Goal: Transaction & Acquisition: Purchase product/service

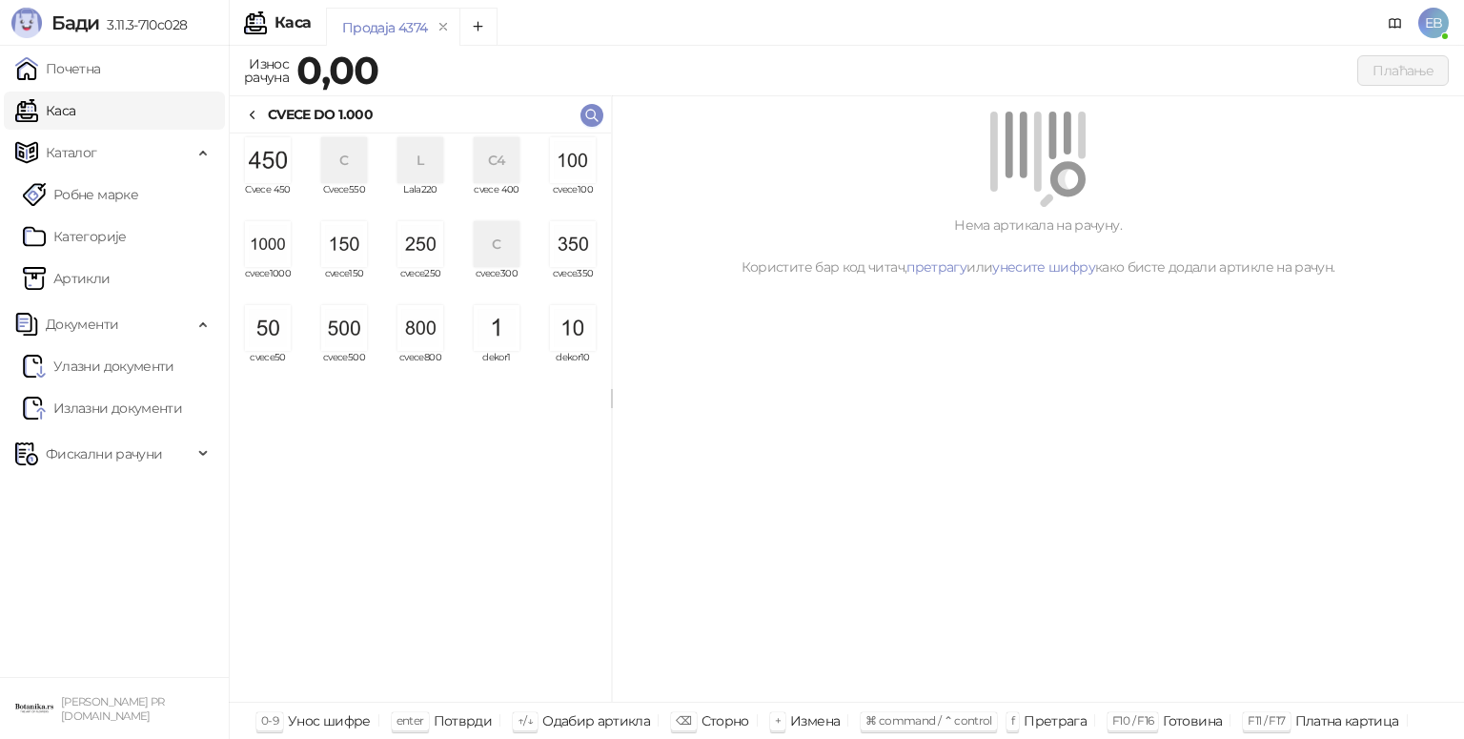
click at [271, 256] on img "grid" at bounding box center [268, 244] width 46 height 46
click at [274, 252] on img "grid" at bounding box center [268, 244] width 46 height 46
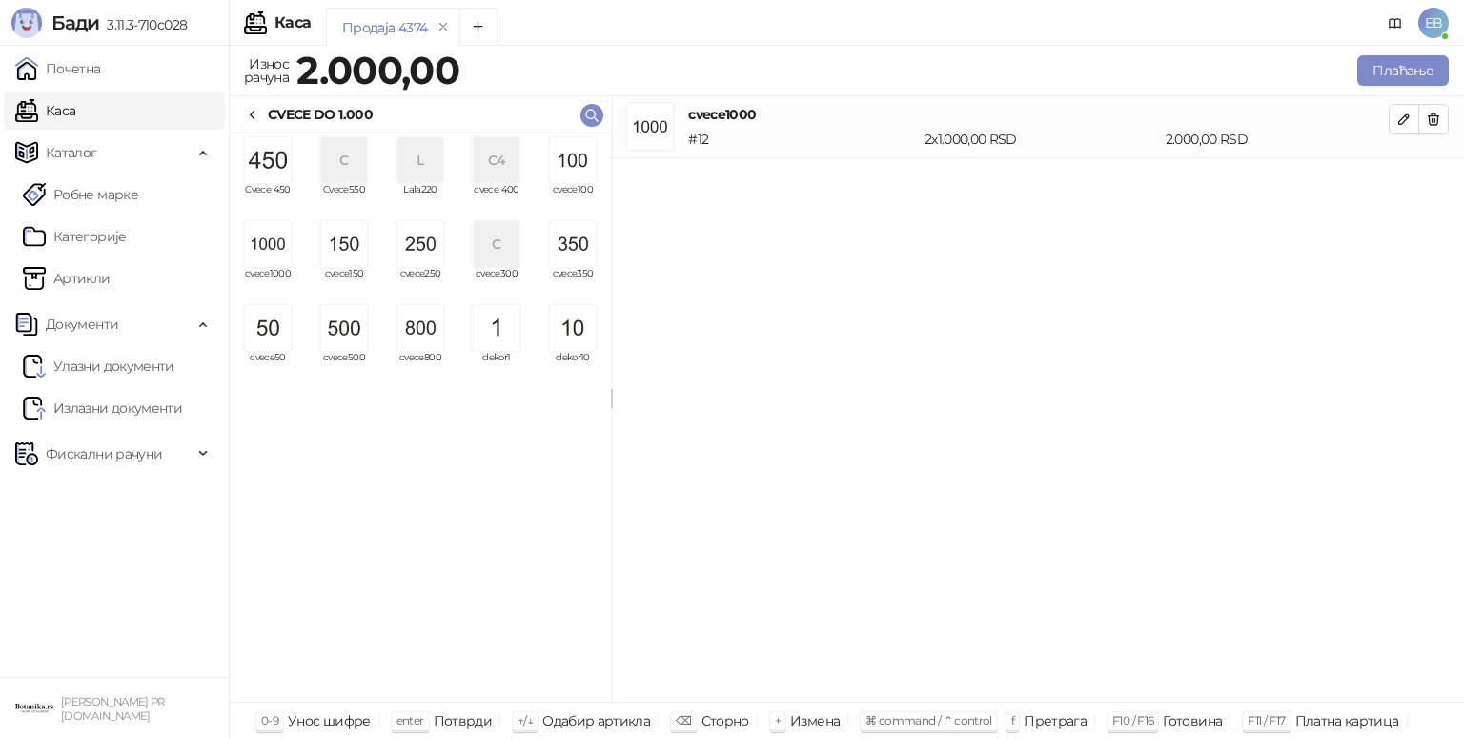
click at [360, 333] on img "grid" at bounding box center [344, 328] width 46 height 46
click at [570, 162] on img "grid" at bounding box center [573, 160] width 46 height 46
click at [574, 174] on img "grid" at bounding box center [573, 160] width 46 height 46
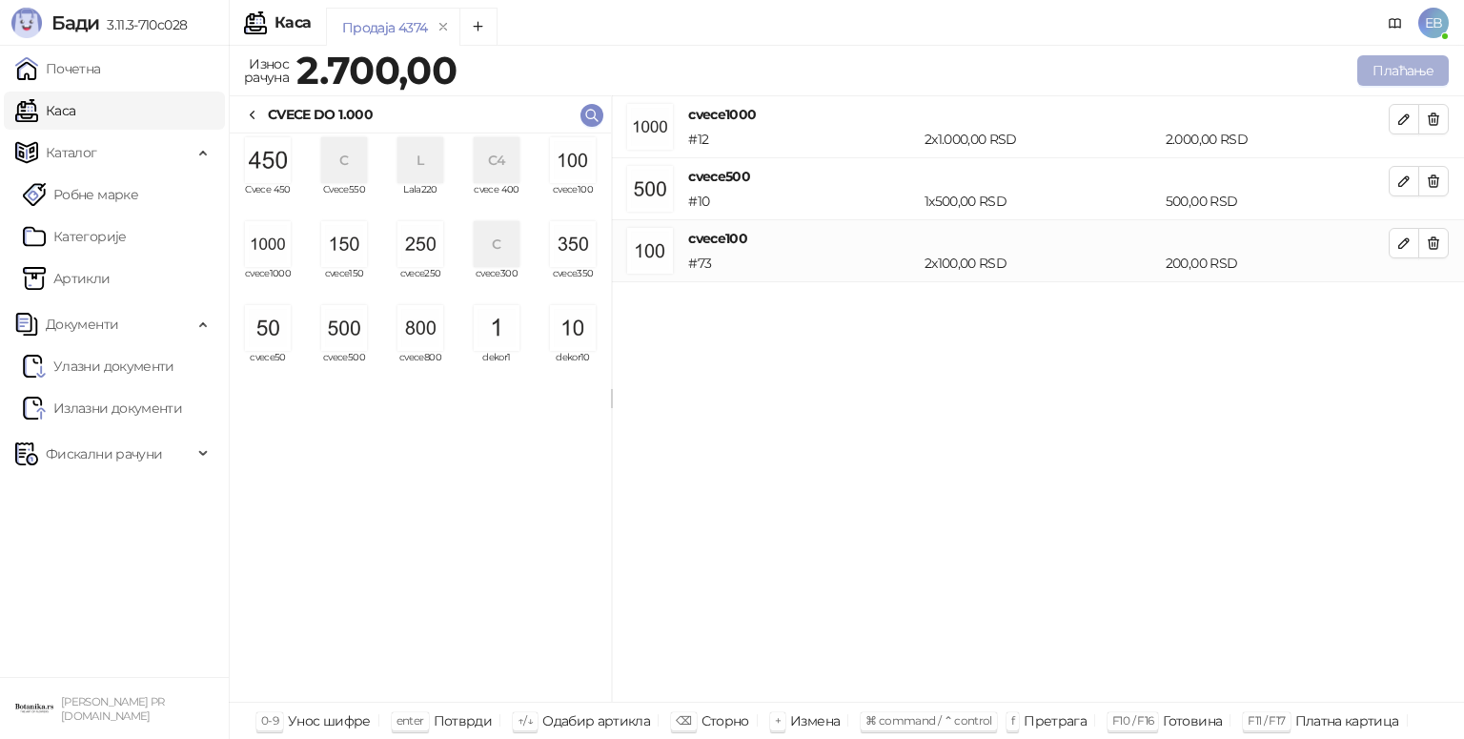
click at [1385, 72] on button "Плаћање" at bounding box center [1403, 70] width 92 height 31
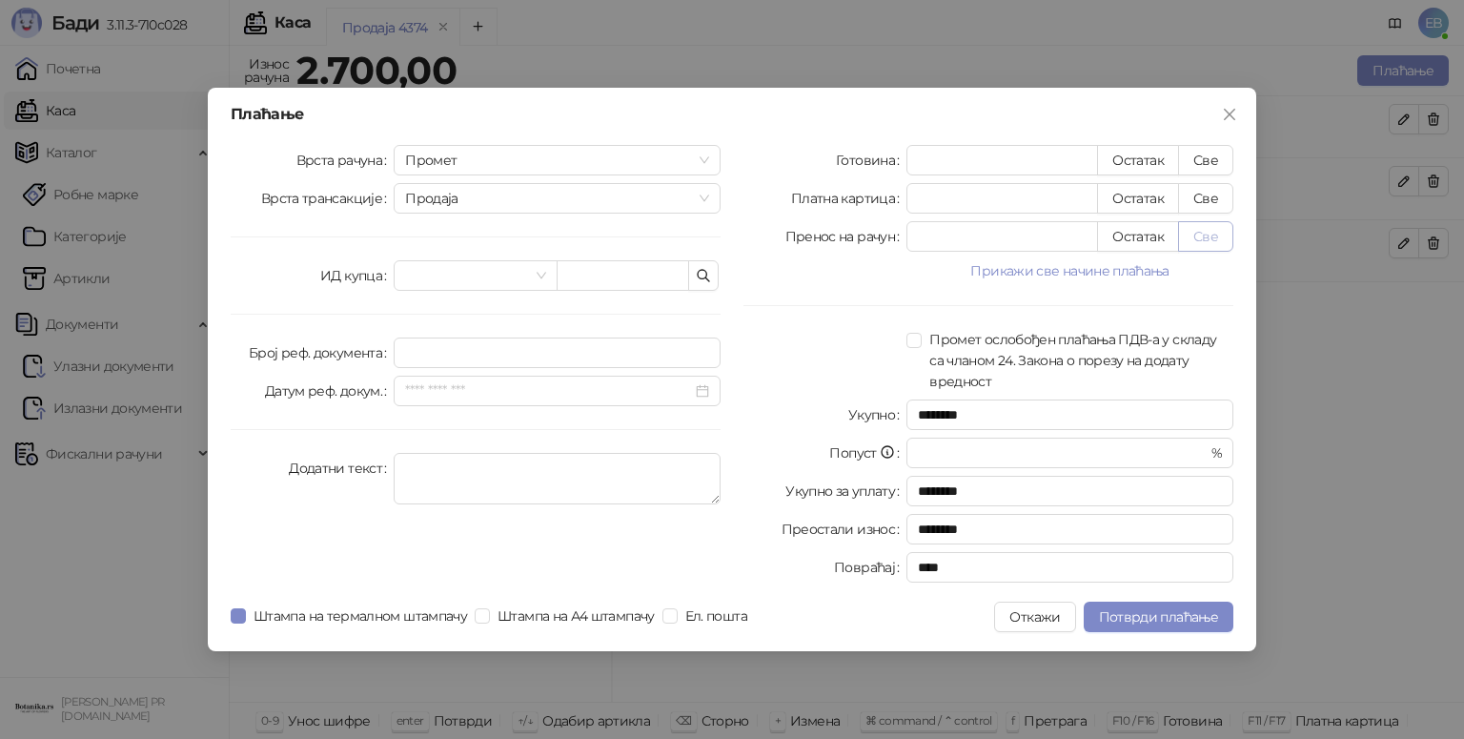
click at [1223, 241] on button "Све" at bounding box center [1205, 236] width 55 height 31
type input "****"
click at [1198, 617] on span "Потврди плаћање" at bounding box center [1158, 616] width 119 height 17
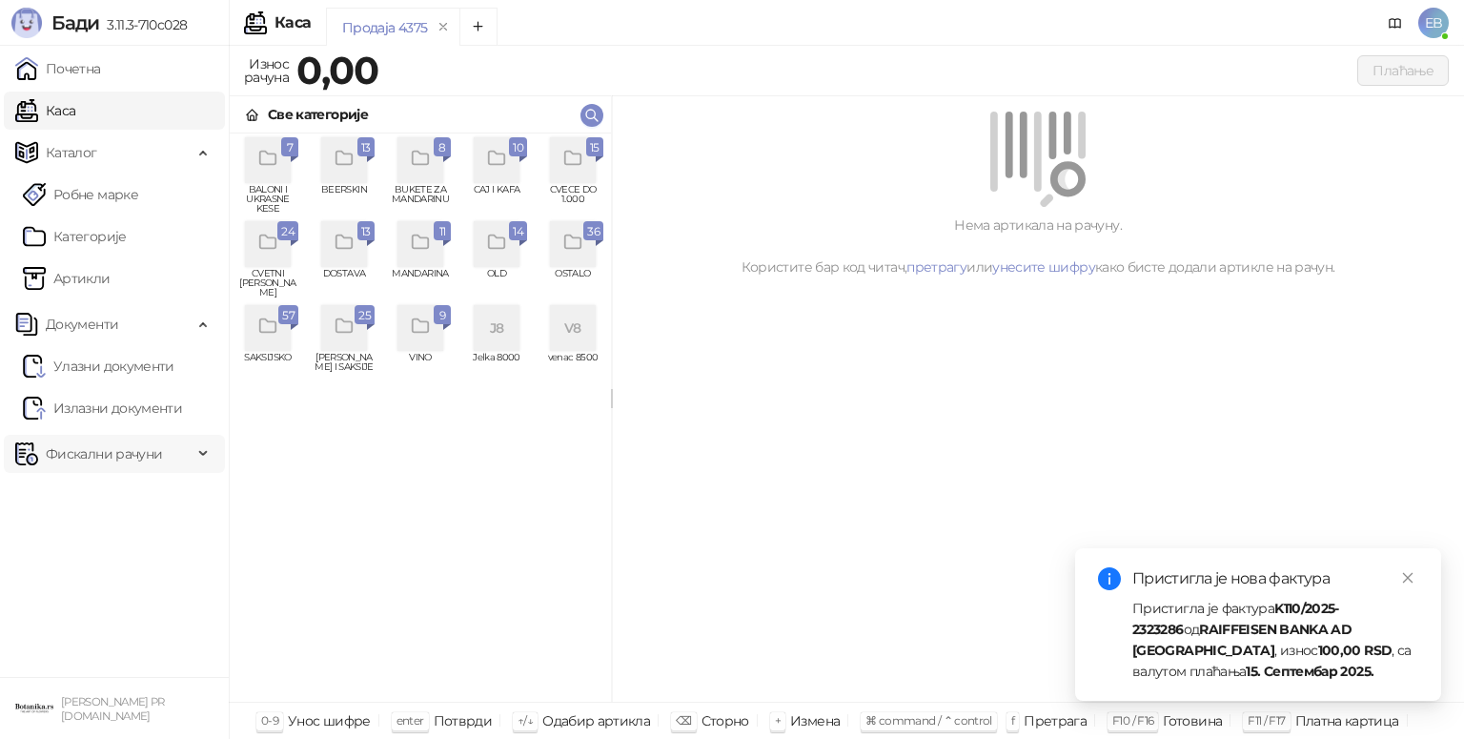
click at [191, 457] on span "Фискални рачуни" at bounding box center [103, 454] width 177 height 38
click at [134, 494] on link "Издати рачуни" at bounding box center [87, 496] width 128 height 38
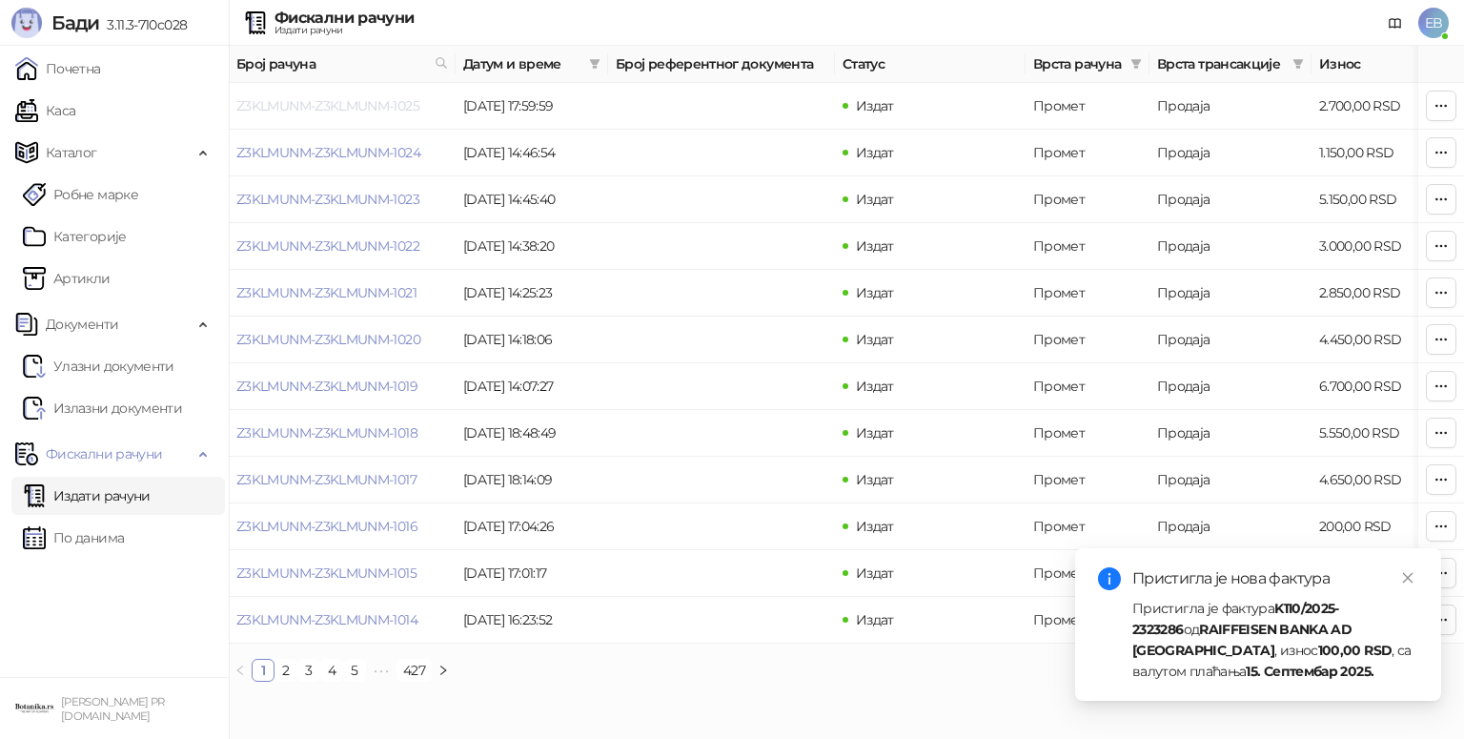
click at [374, 112] on link "Z3KLMUNM-Z3KLMUNM-1025" at bounding box center [327, 105] width 183 height 17
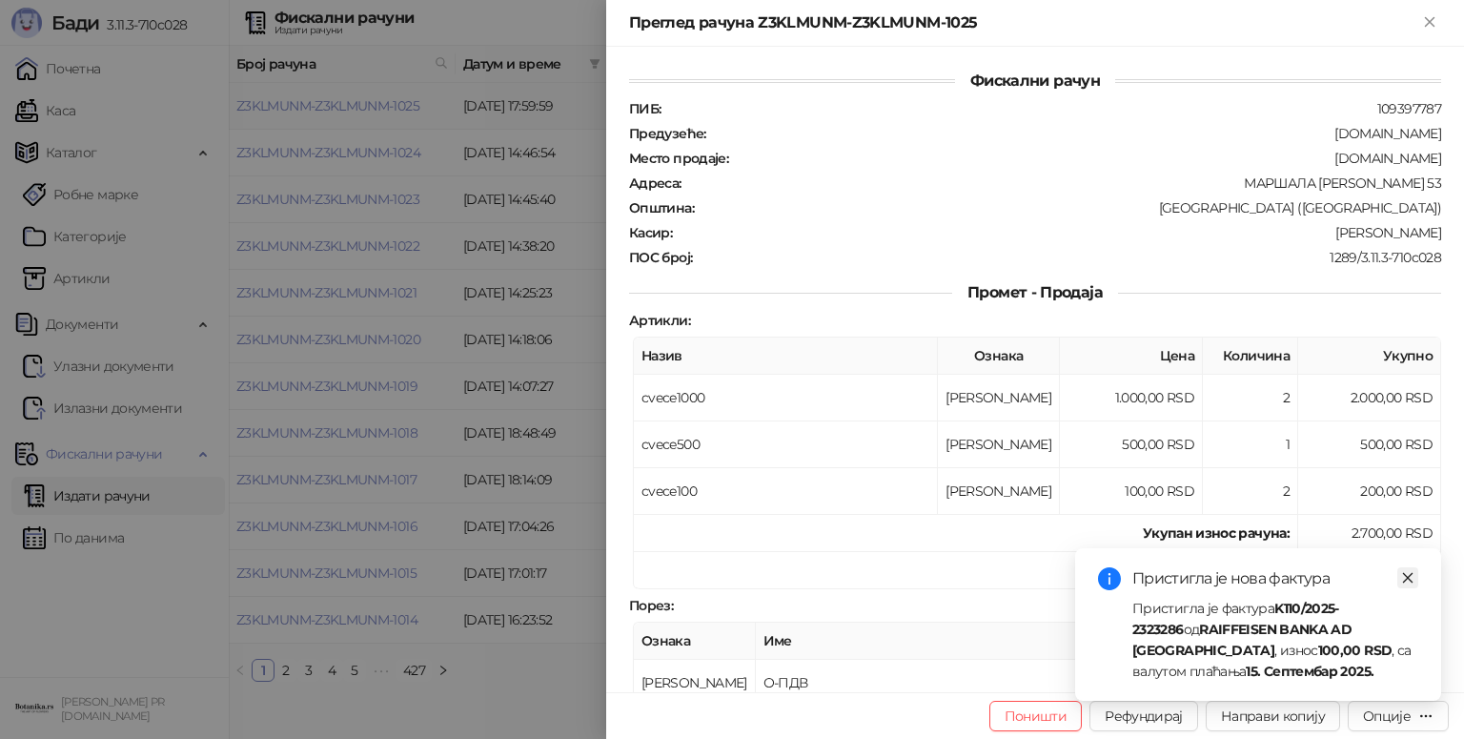
click at [1406, 579] on icon "close" at bounding box center [1408, 578] width 10 height 10
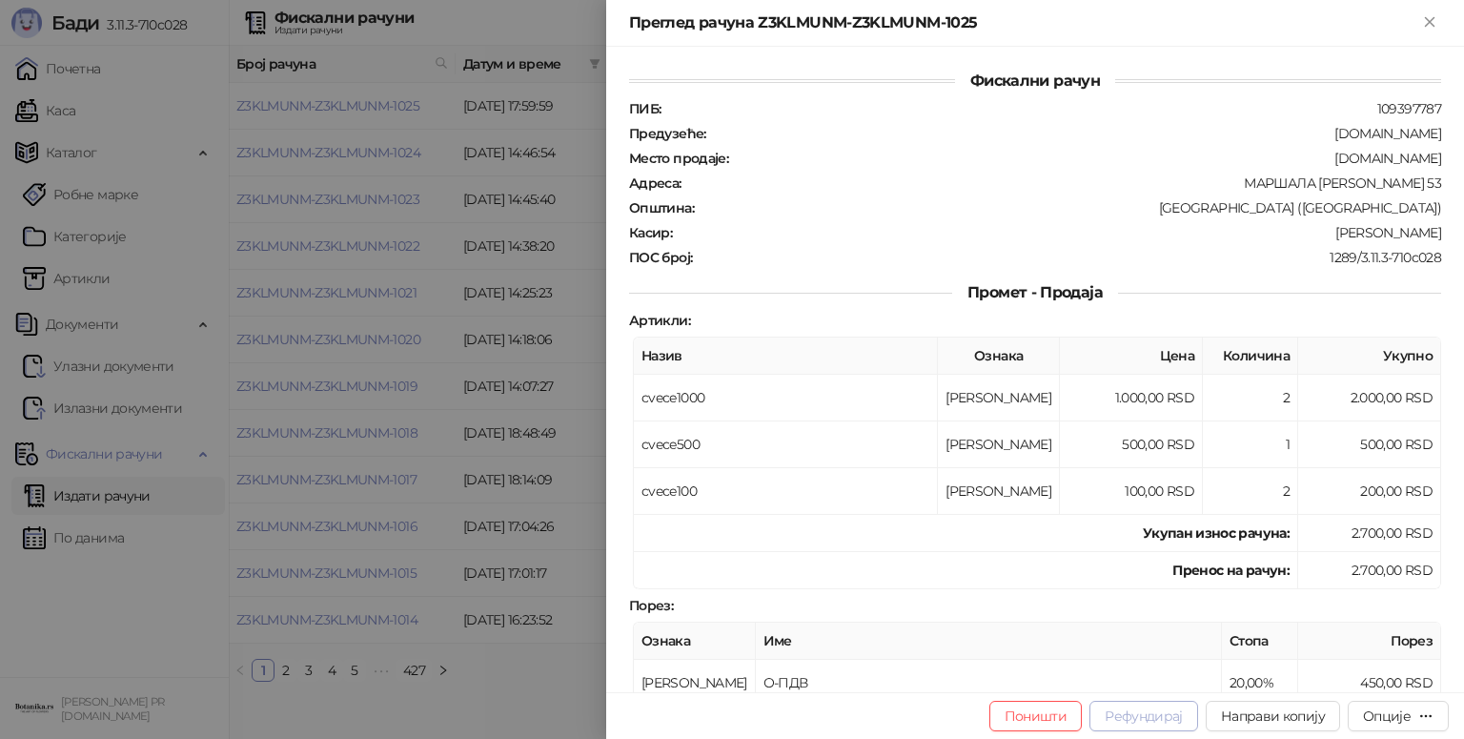
click at [1163, 717] on button "Рефундирај" at bounding box center [1144, 716] width 109 height 31
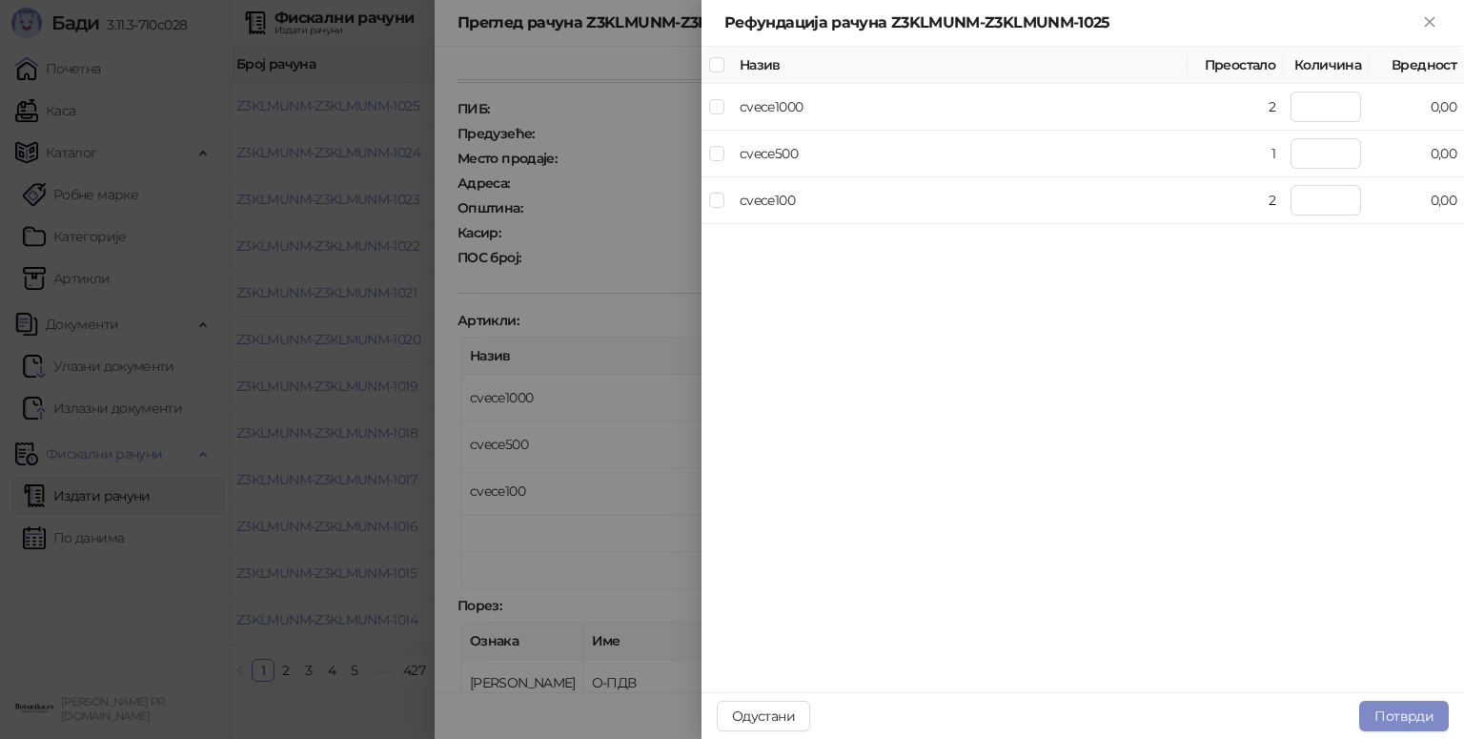
type input "*"
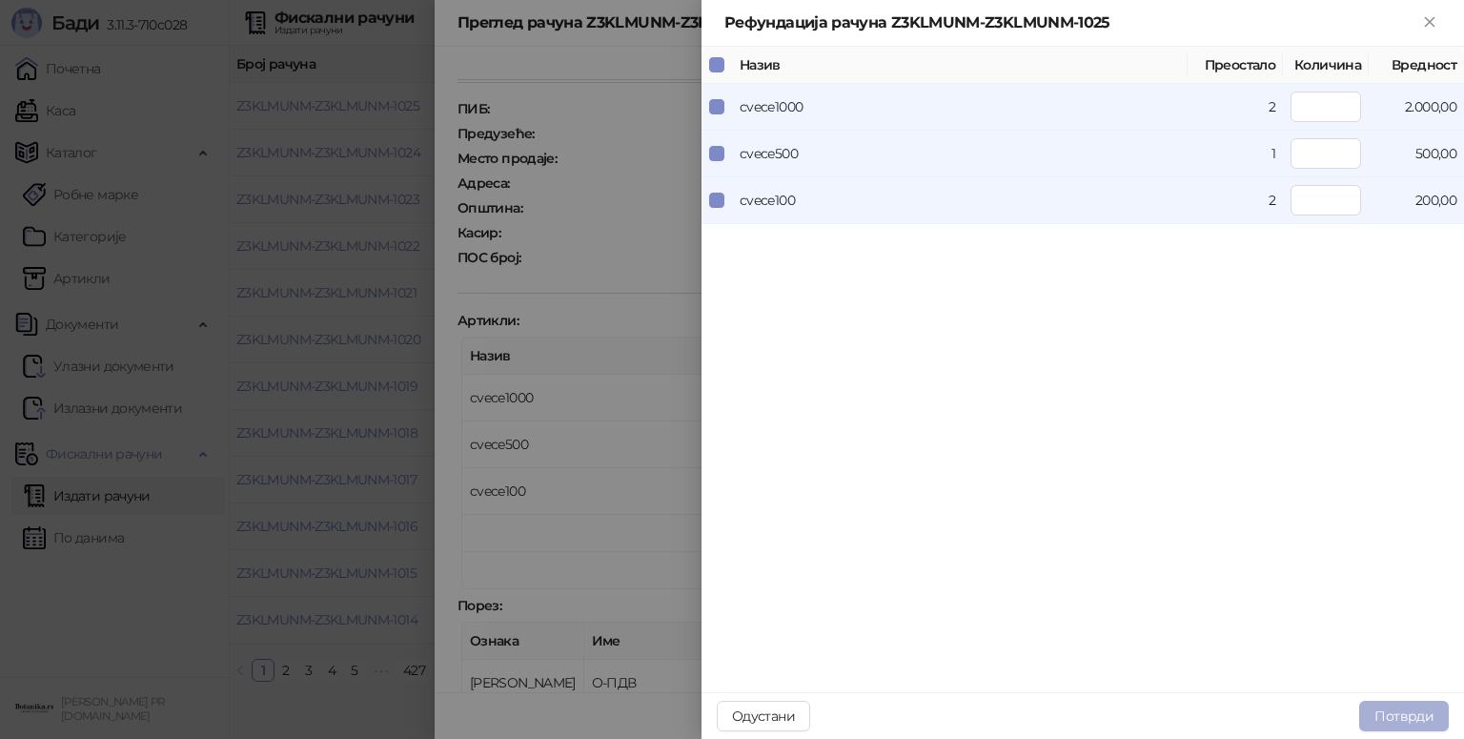
click at [1413, 714] on button "Потврди" at bounding box center [1404, 716] width 90 height 31
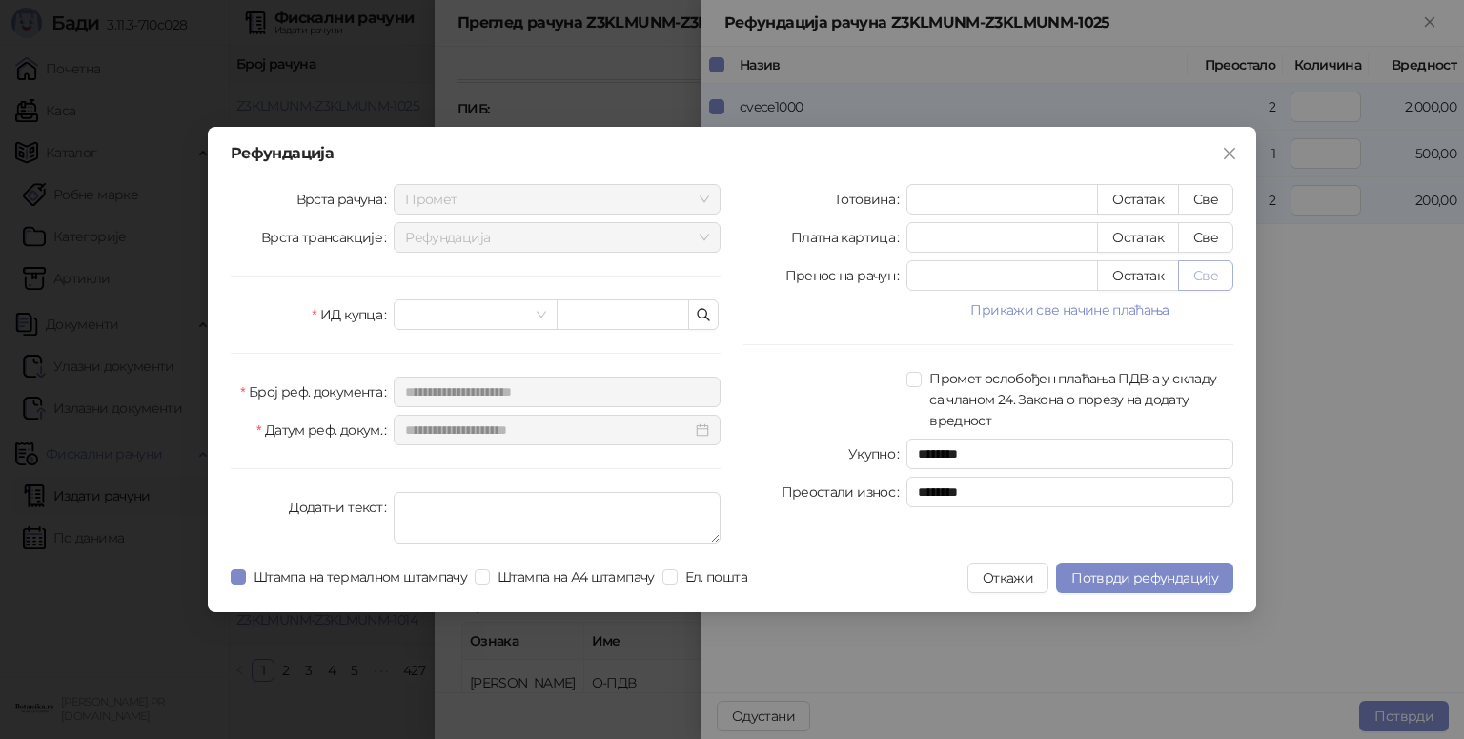
click at [1207, 277] on button "Све" at bounding box center [1205, 275] width 55 height 31
type input "****"
click at [507, 315] on input "search" at bounding box center [466, 314] width 123 height 29
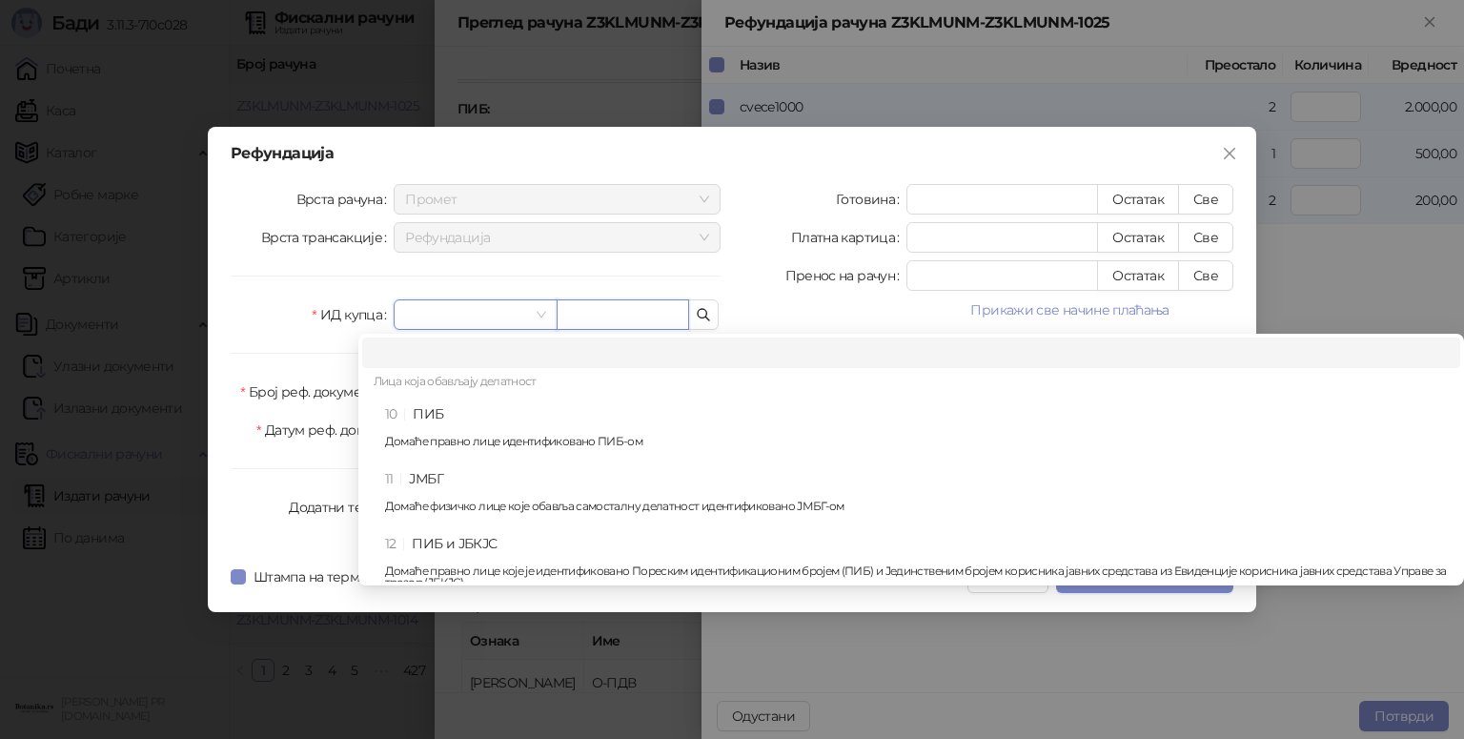
click at [675, 316] on input "text" at bounding box center [623, 314] width 133 height 31
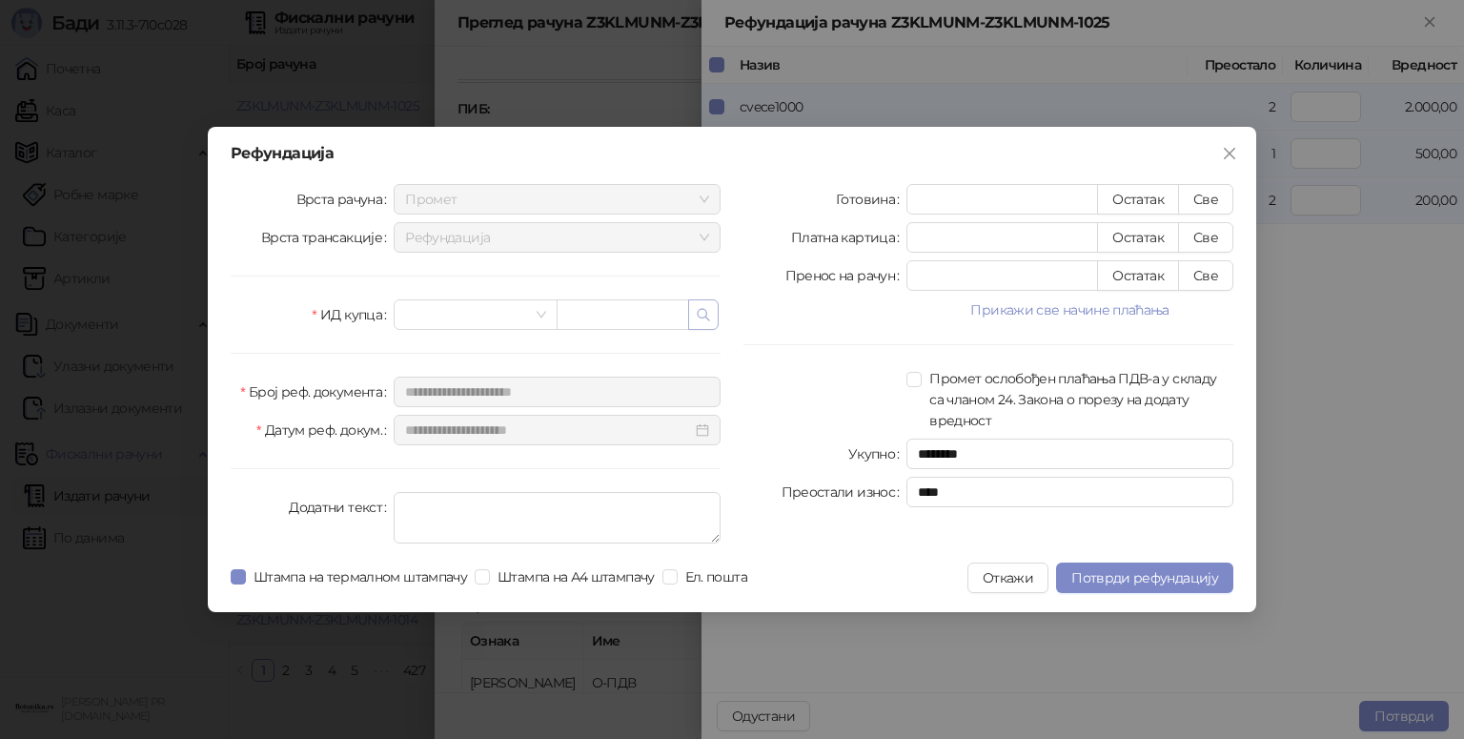
click at [704, 314] on icon "button" at bounding box center [703, 314] width 15 height 15
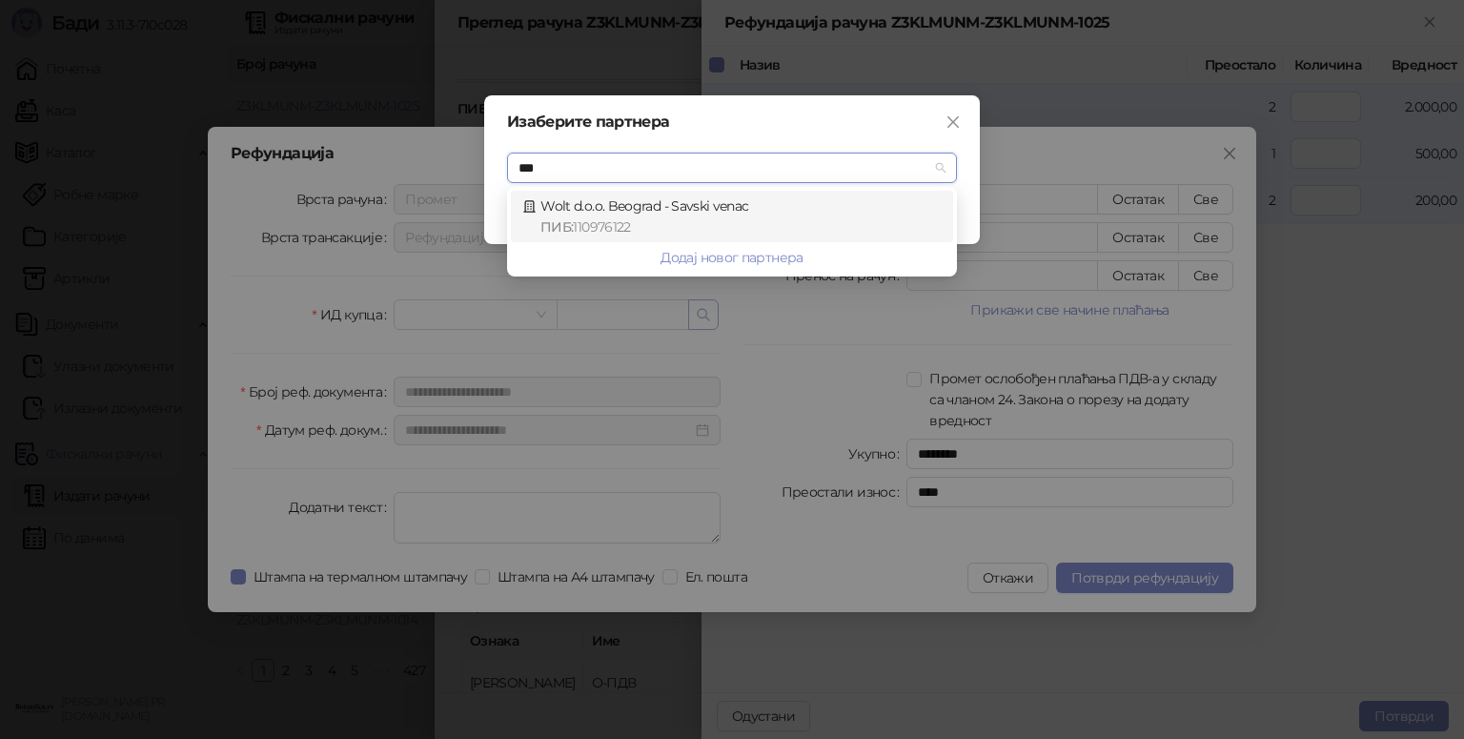
type input "****"
click at [667, 218] on div "ПИБ : 110976122" at bounding box center [741, 226] width 401 height 21
type input "*********"
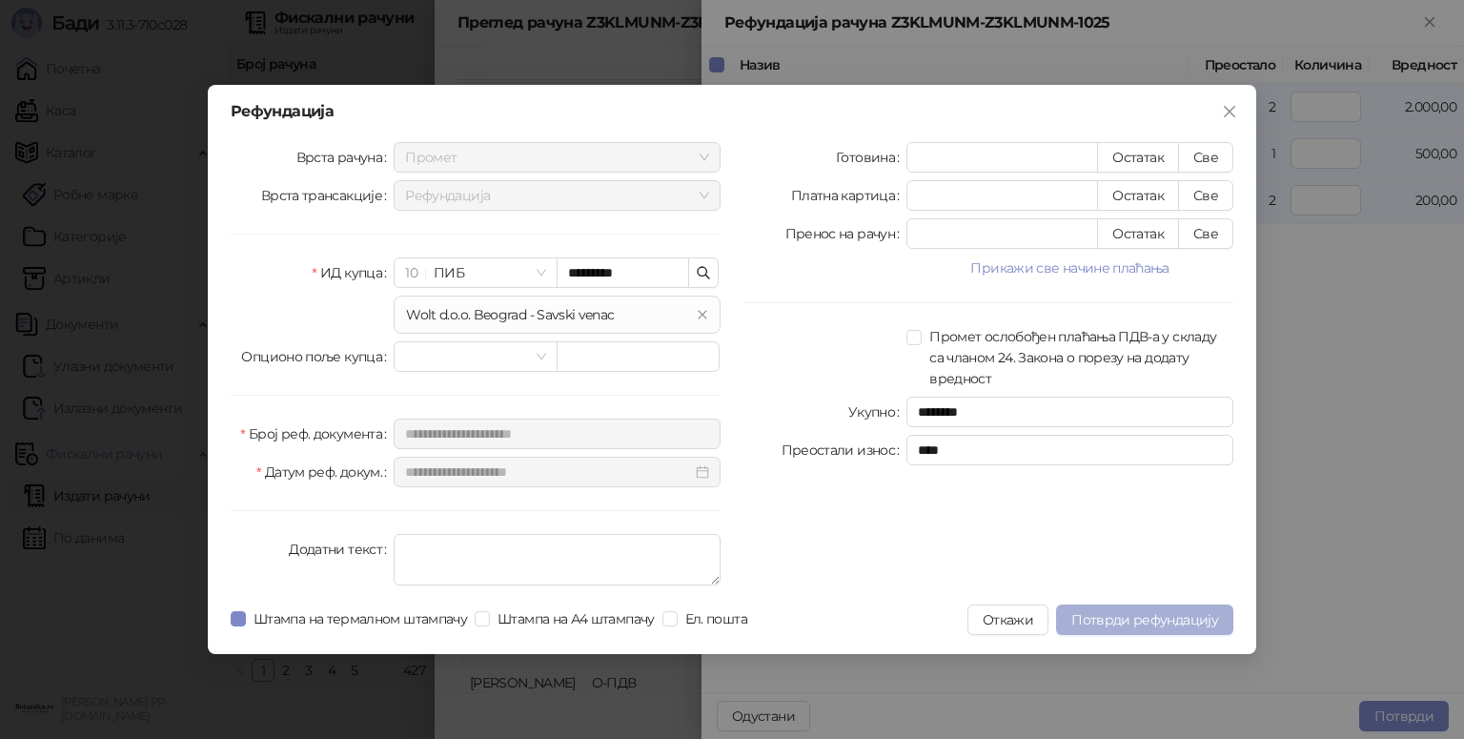
click at [1171, 623] on span "Потврди рефундацију" at bounding box center [1144, 619] width 147 height 17
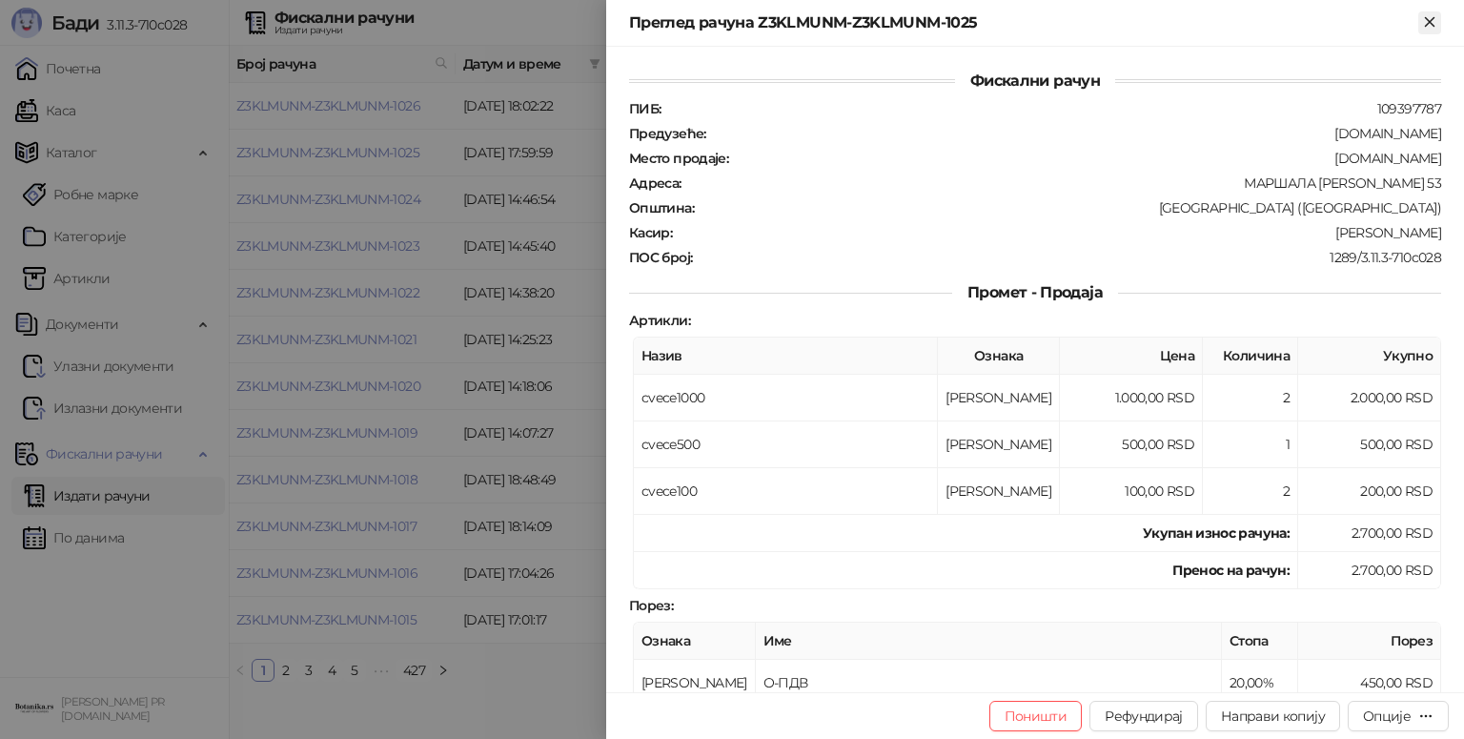
click at [1430, 27] on icon "Close" at bounding box center [1429, 21] width 17 height 17
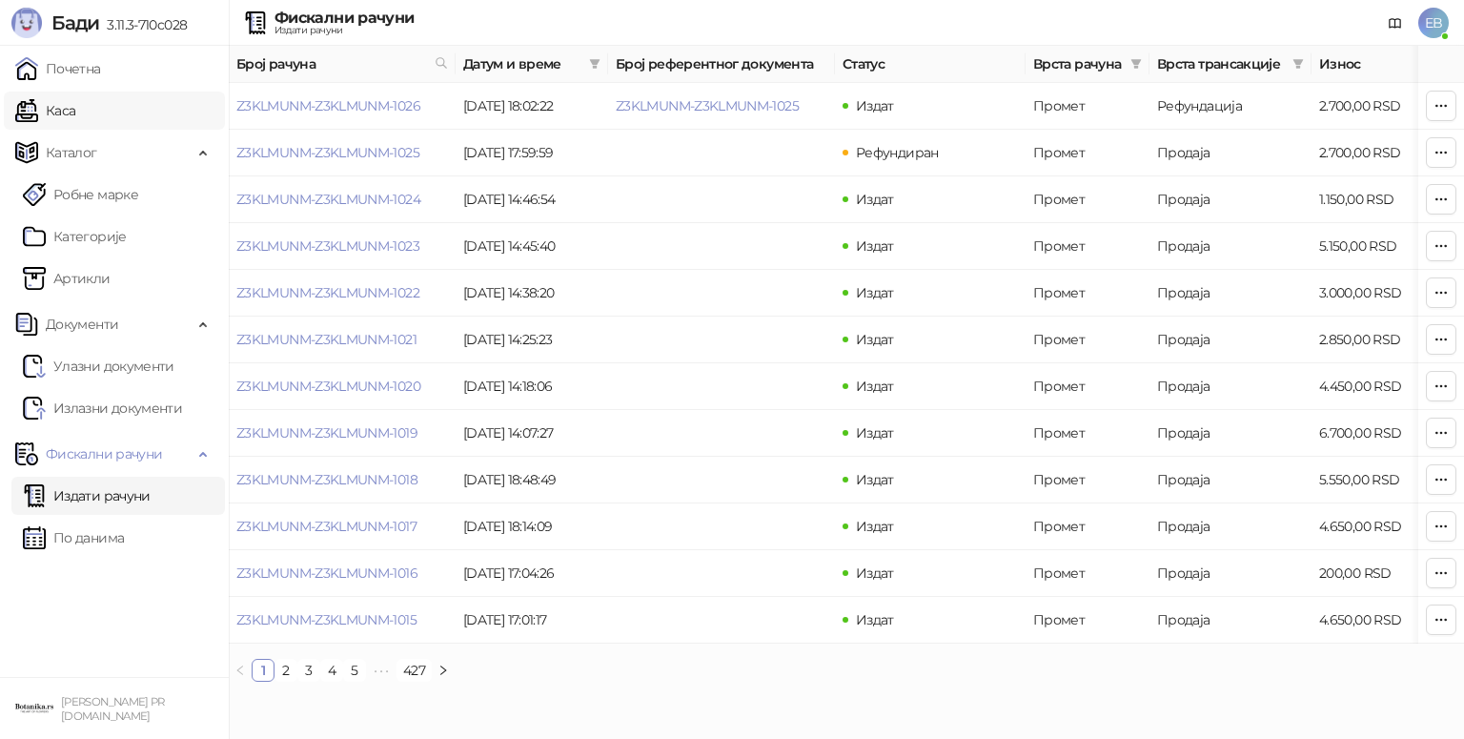
click at [67, 112] on link "Каса" at bounding box center [45, 111] width 60 height 38
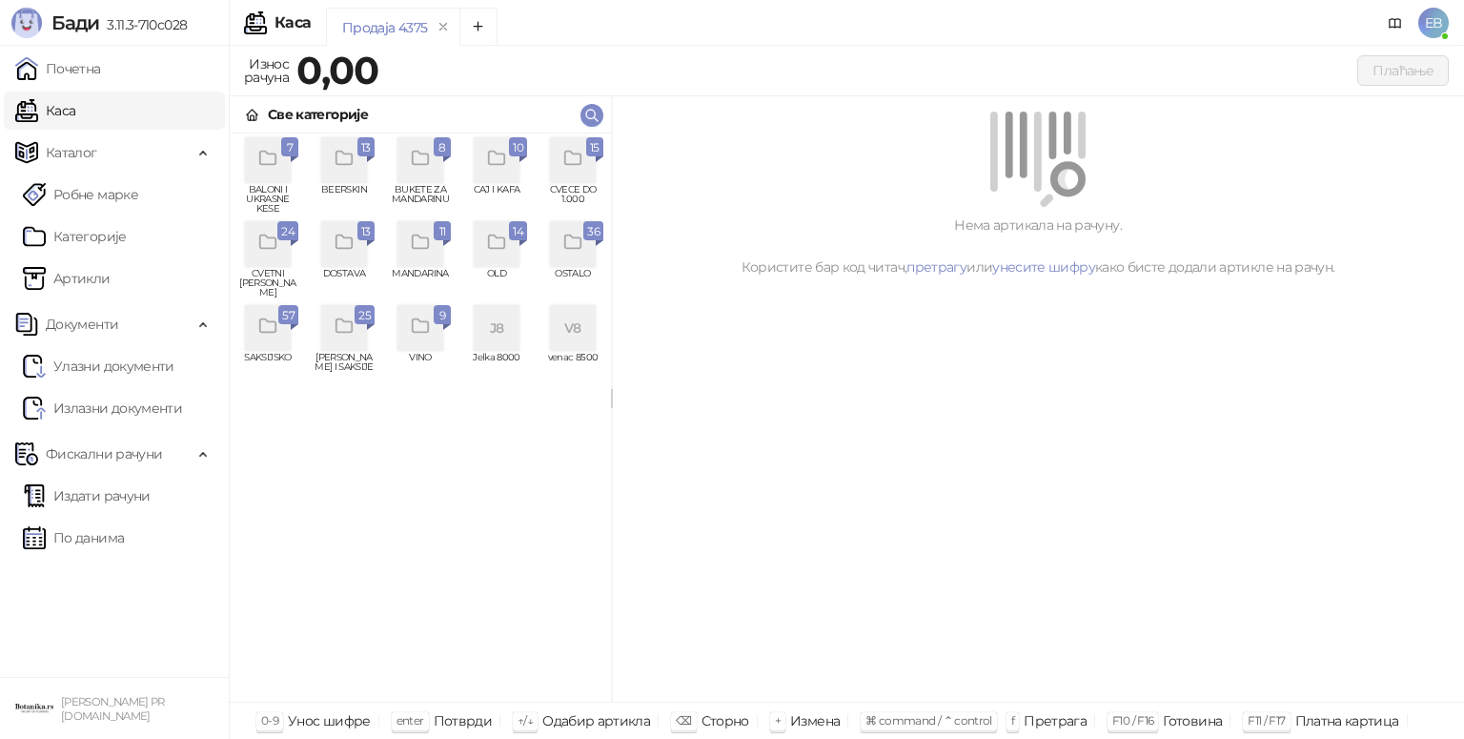
click at [580, 143] on div "grid" at bounding box center [573, 160] width 46 height 46
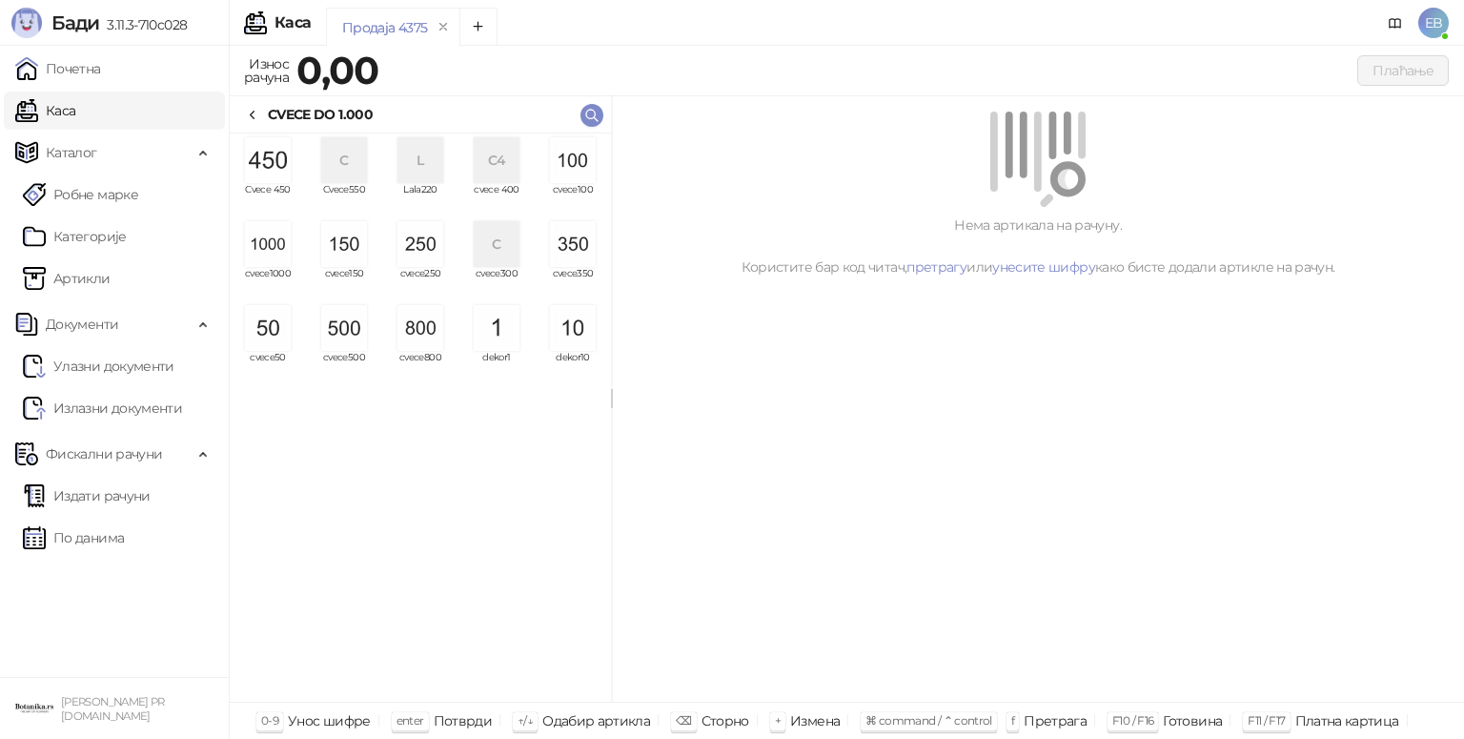
click at [271, 255] on img "grid" at bounding box center [268, 244] width 46 height 46
click at [271, 245] on img "grid" at bounding box center [268, 244] width 46 height 46
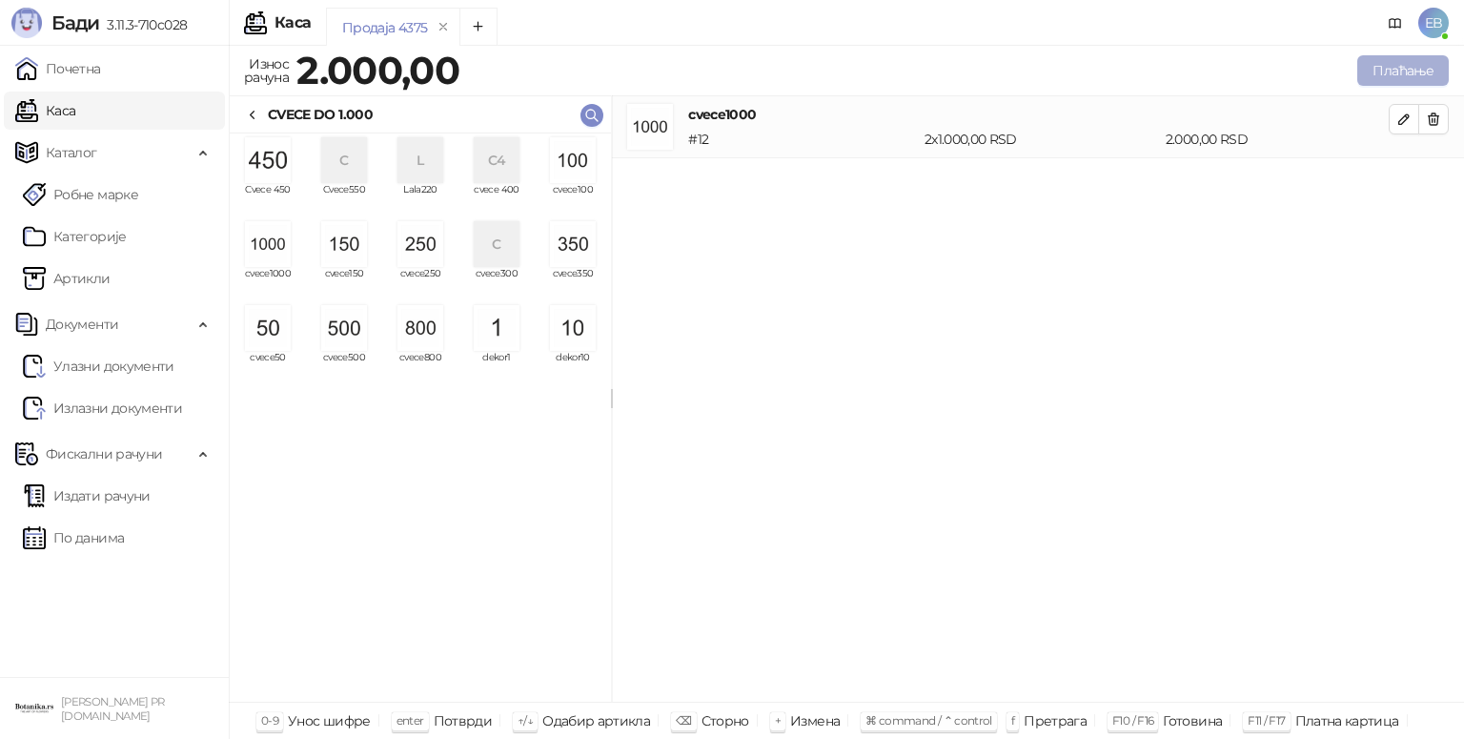
click at [1396, 72] on button "Плаћање" at bounding box center [1403, 70] width 92 height 31
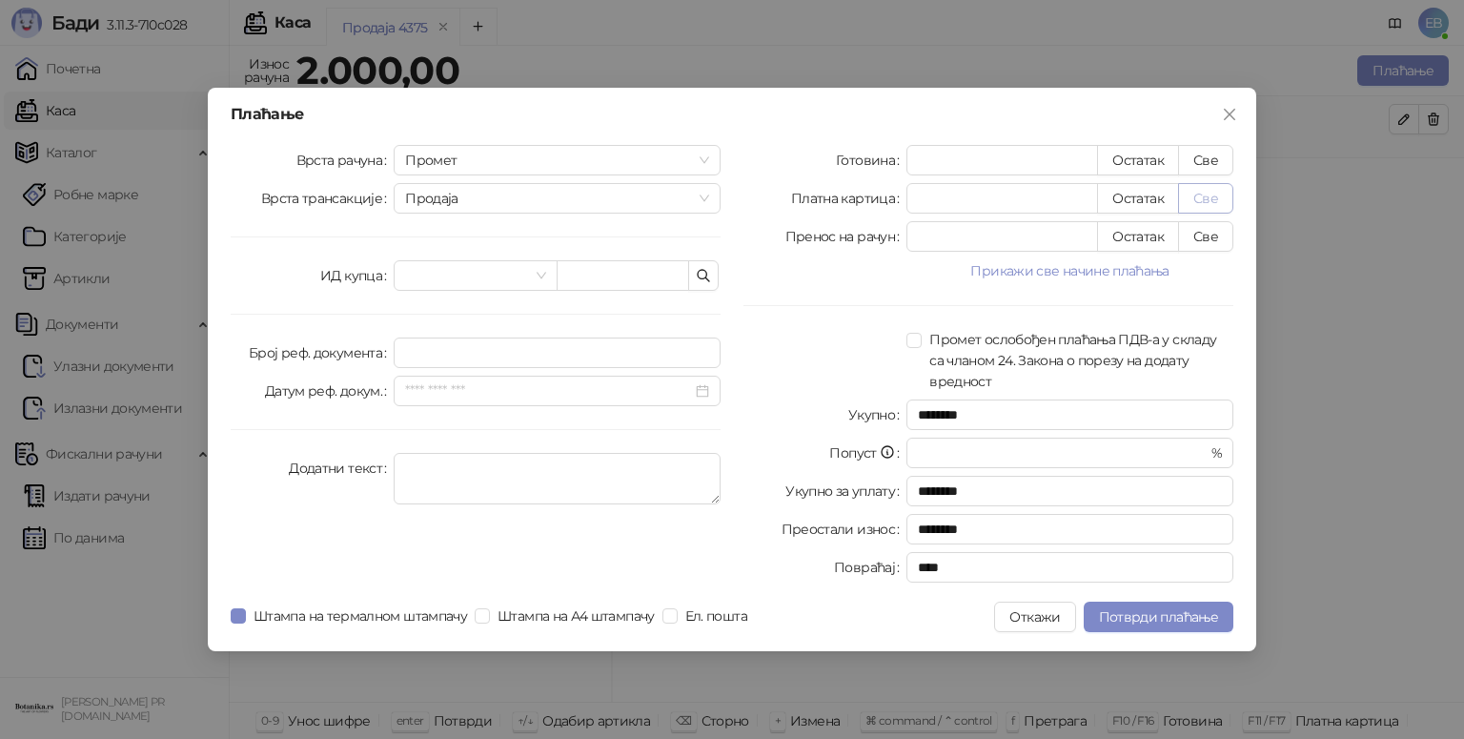
click at [1221, 213] on button "Све" at bounding box center [1205, 198] width 55 height 31
type input "****"
click at [1174, 616] on span "Потврди плаћање" at bounding box center [1158, 616] width 119 height 17
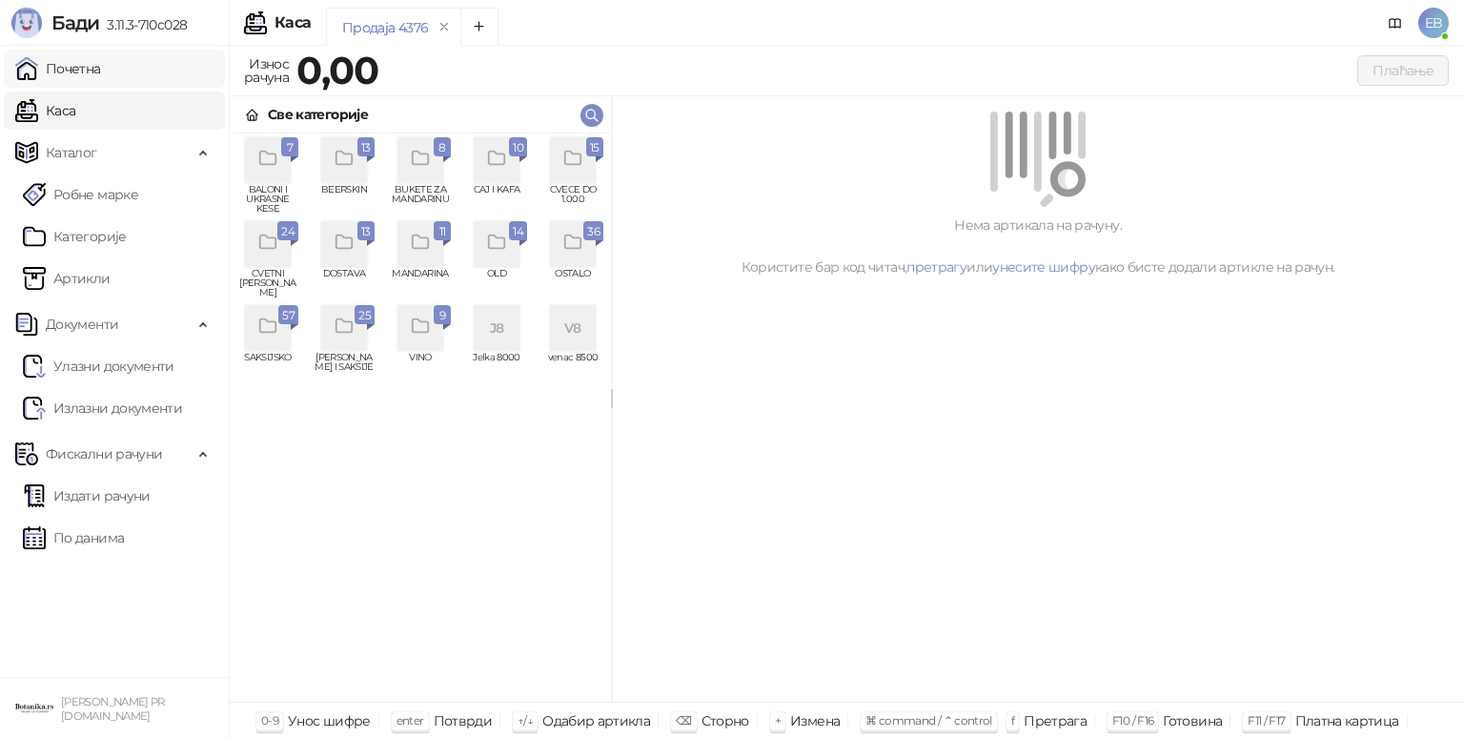
click at [57, 59] on link "Почетна" at bounding box center [58, 69] width 86 height 38
